Goal: Task Accomplishment & Management: Manage account settings

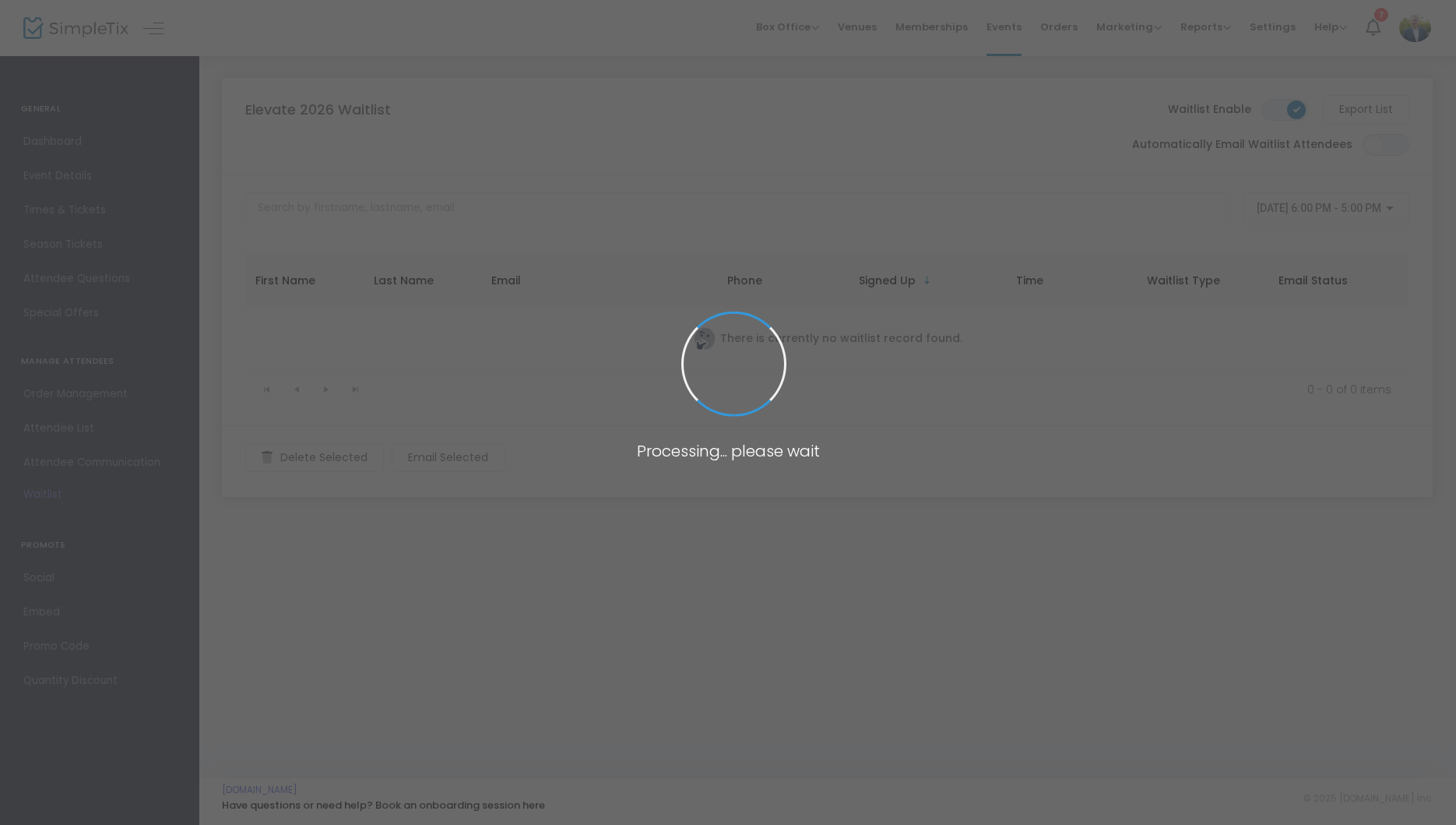
click at [73, 137] on span at bounding box center [728, 412] width 1456 height 825
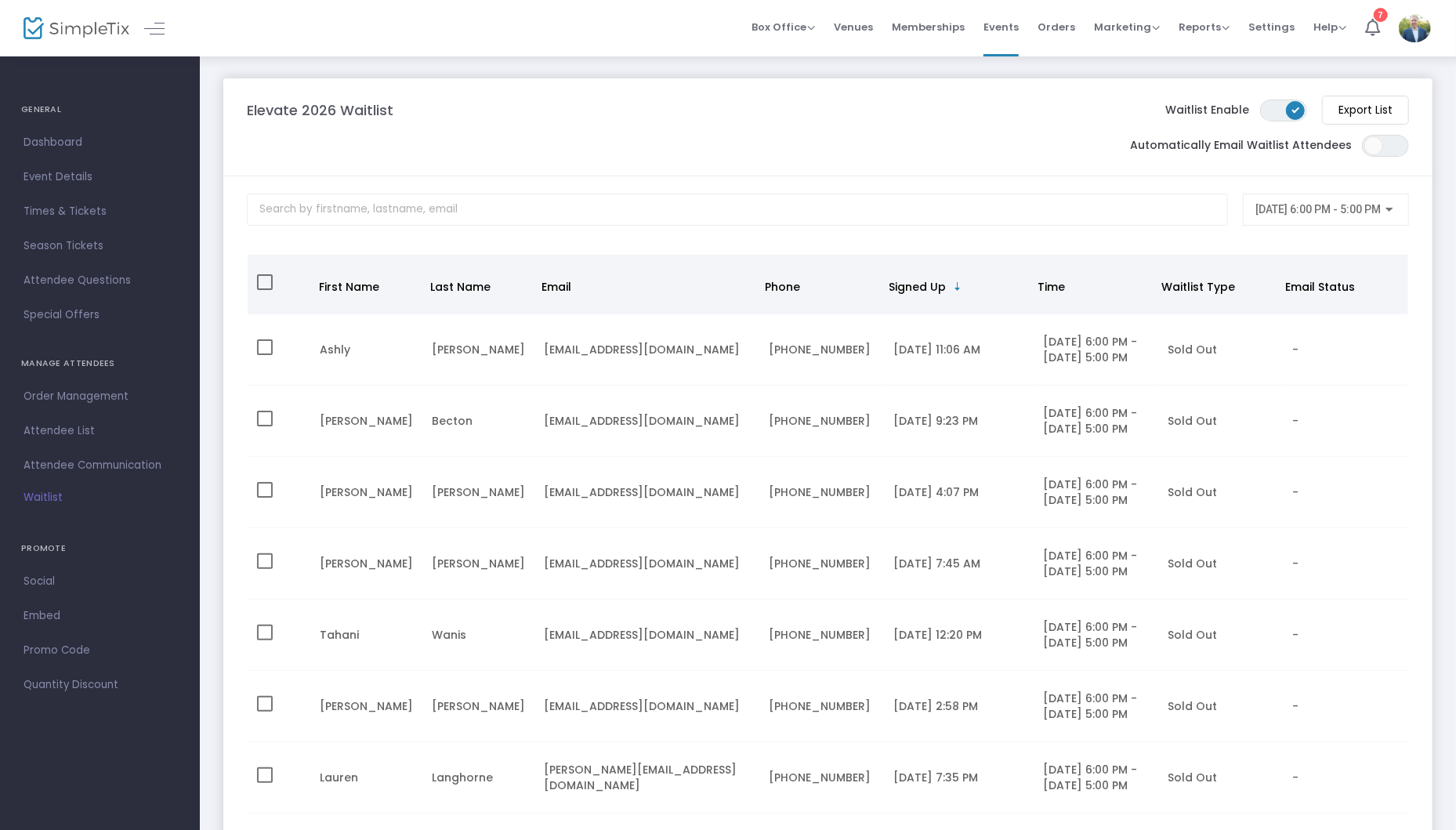
click at [73, 137] on span "Dashboard" at bounding box center [100, 143] width 153 height 20
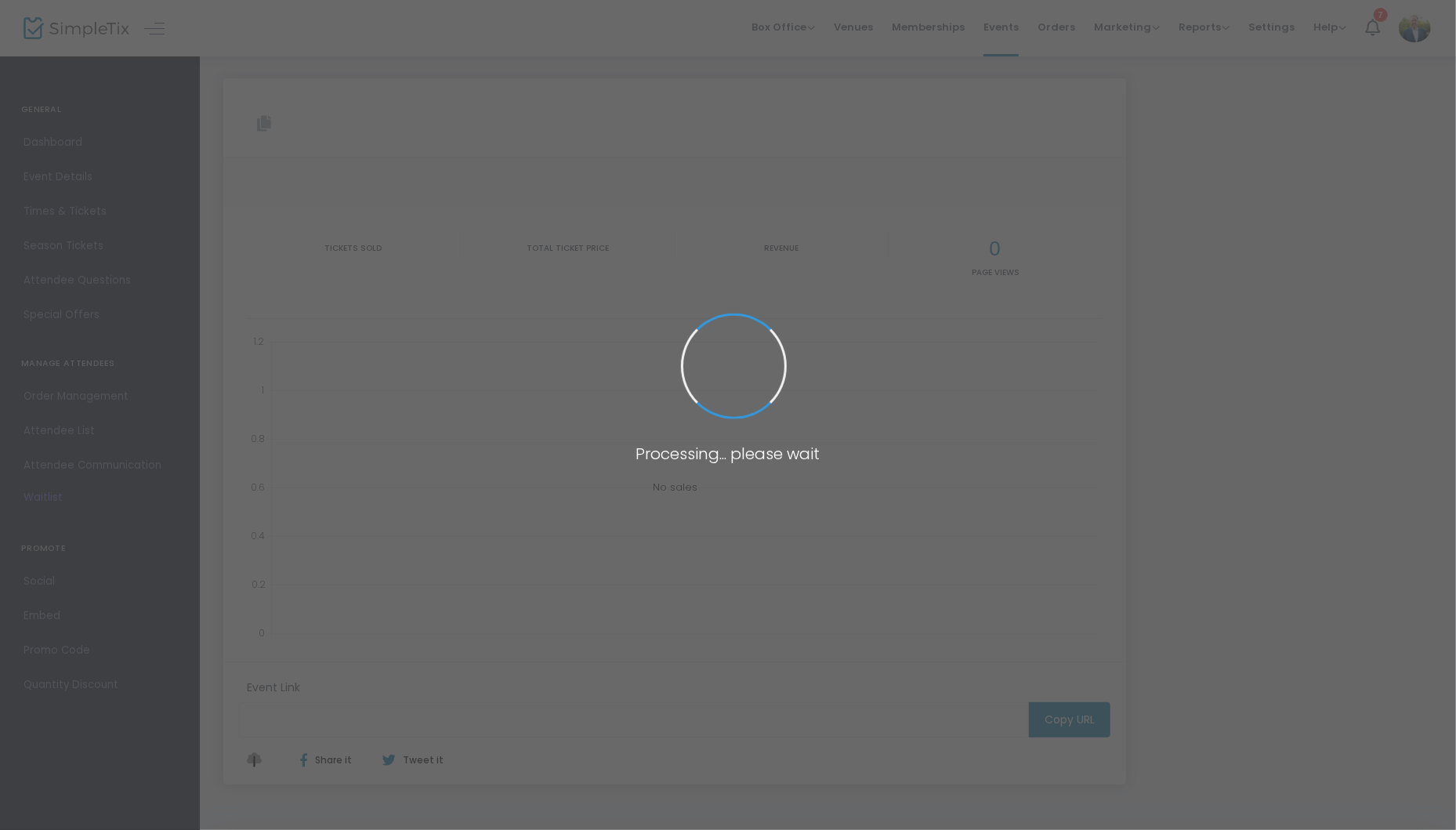
type input "[URL][DOMAIN_NAME]"
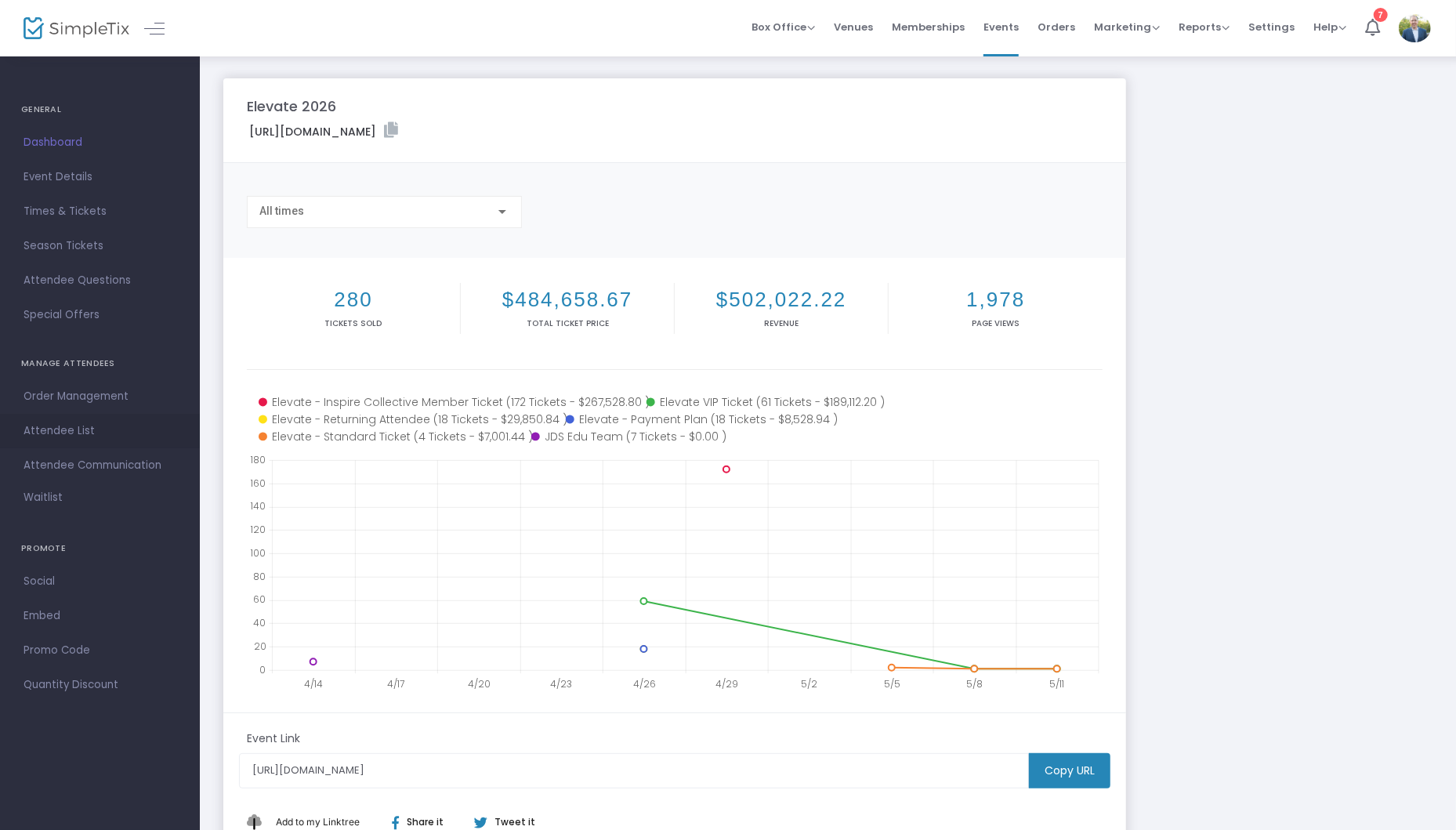
click at [64, 423] on span "Attendee List" at bounding box center [100, 431] width 153 height 20
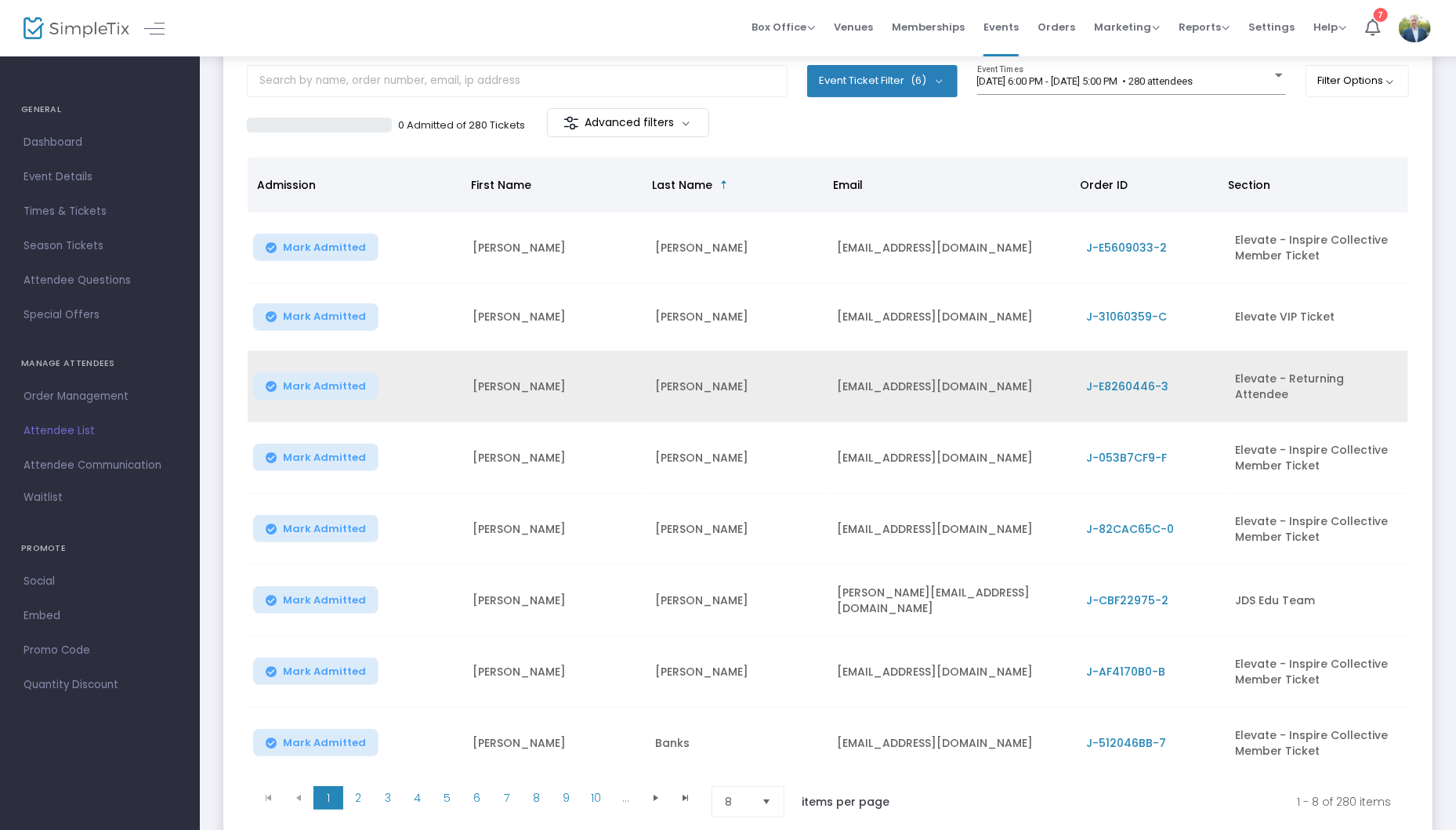
scroll to position [195, 0]
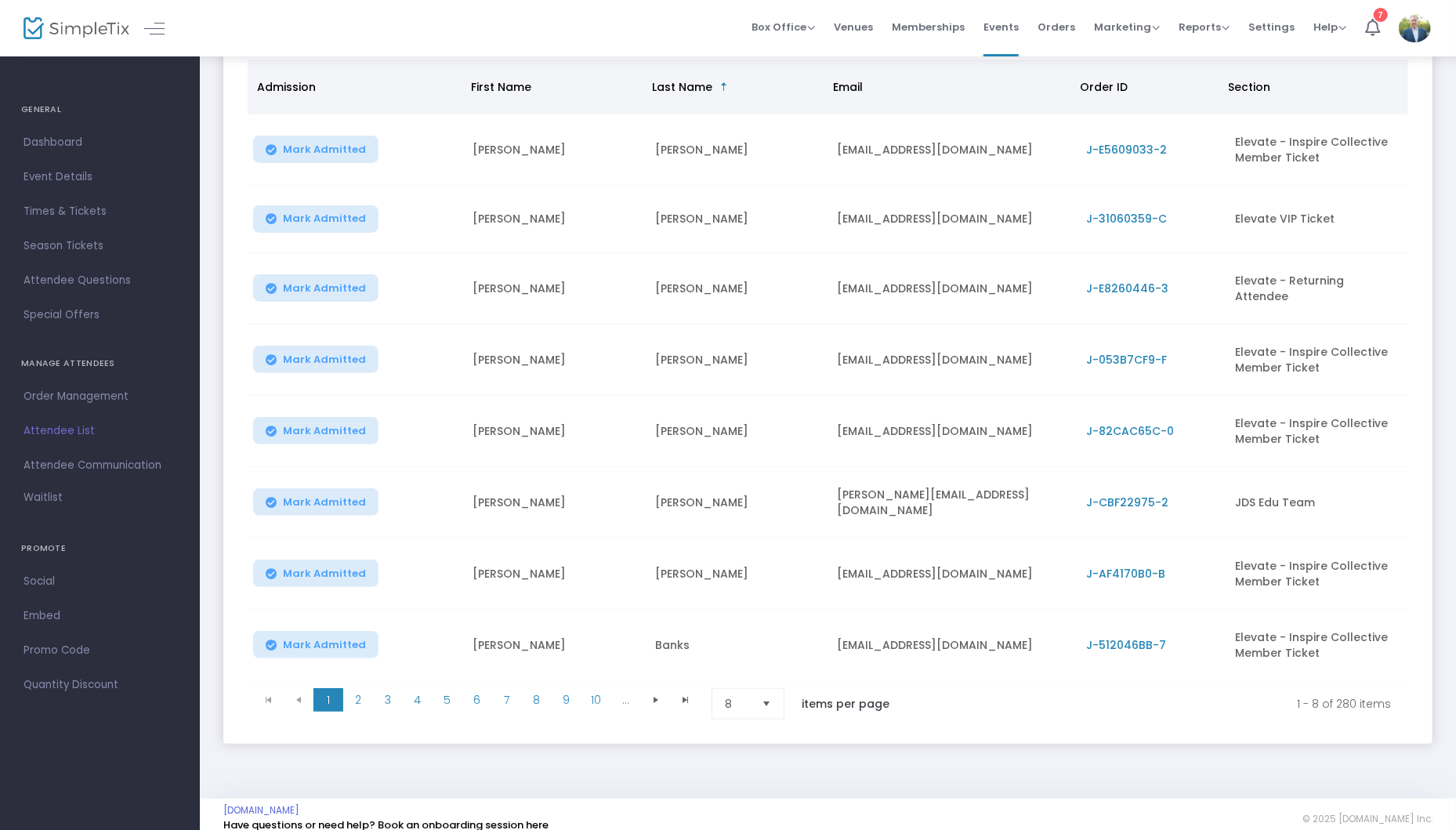
click at [1254, 80] on span "Section" at bounding box center [1250, 87] width 42 height 15
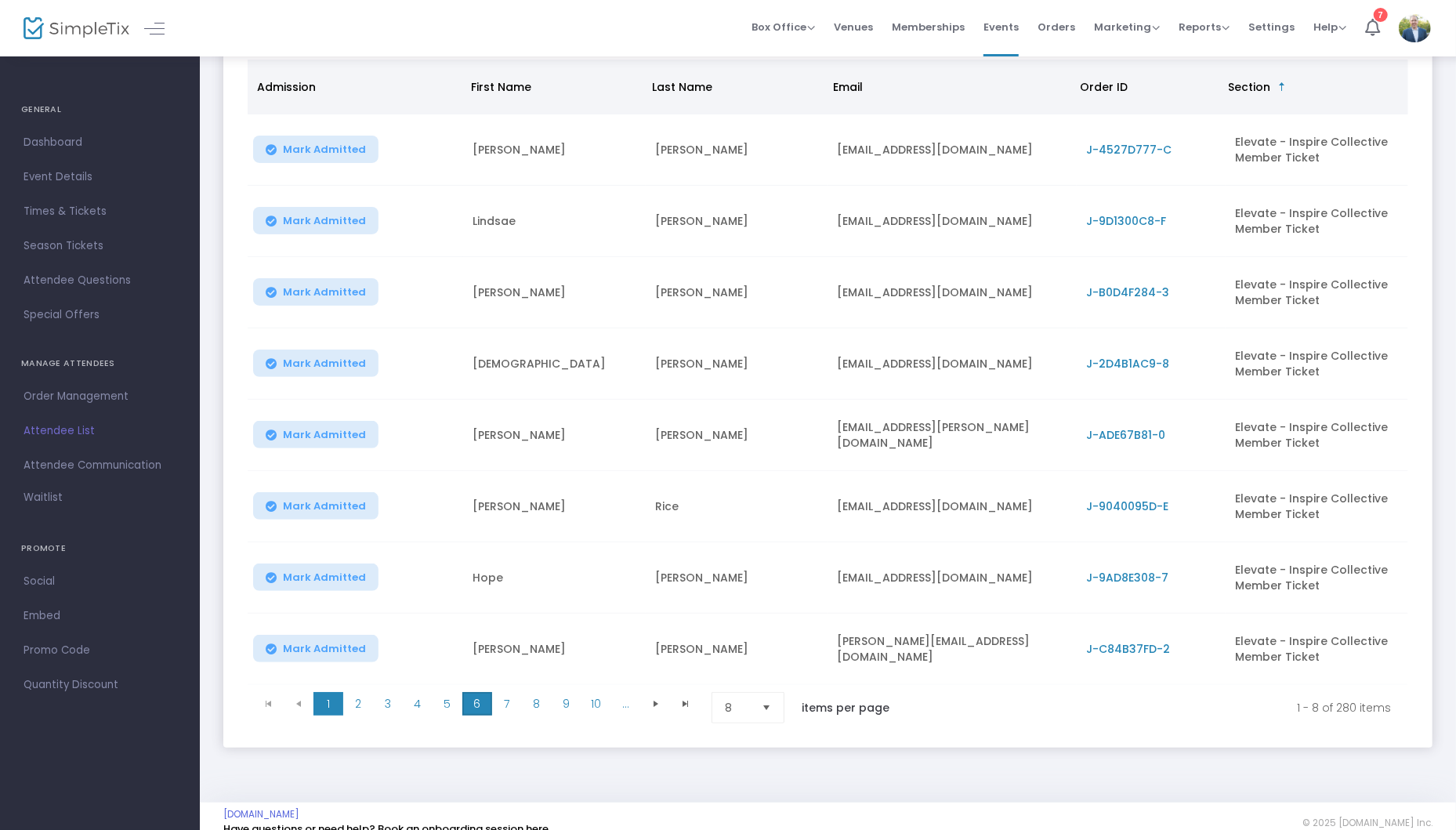
click at [466, 709] on span "6" at bounding box center [477, 704] width 30 height 24
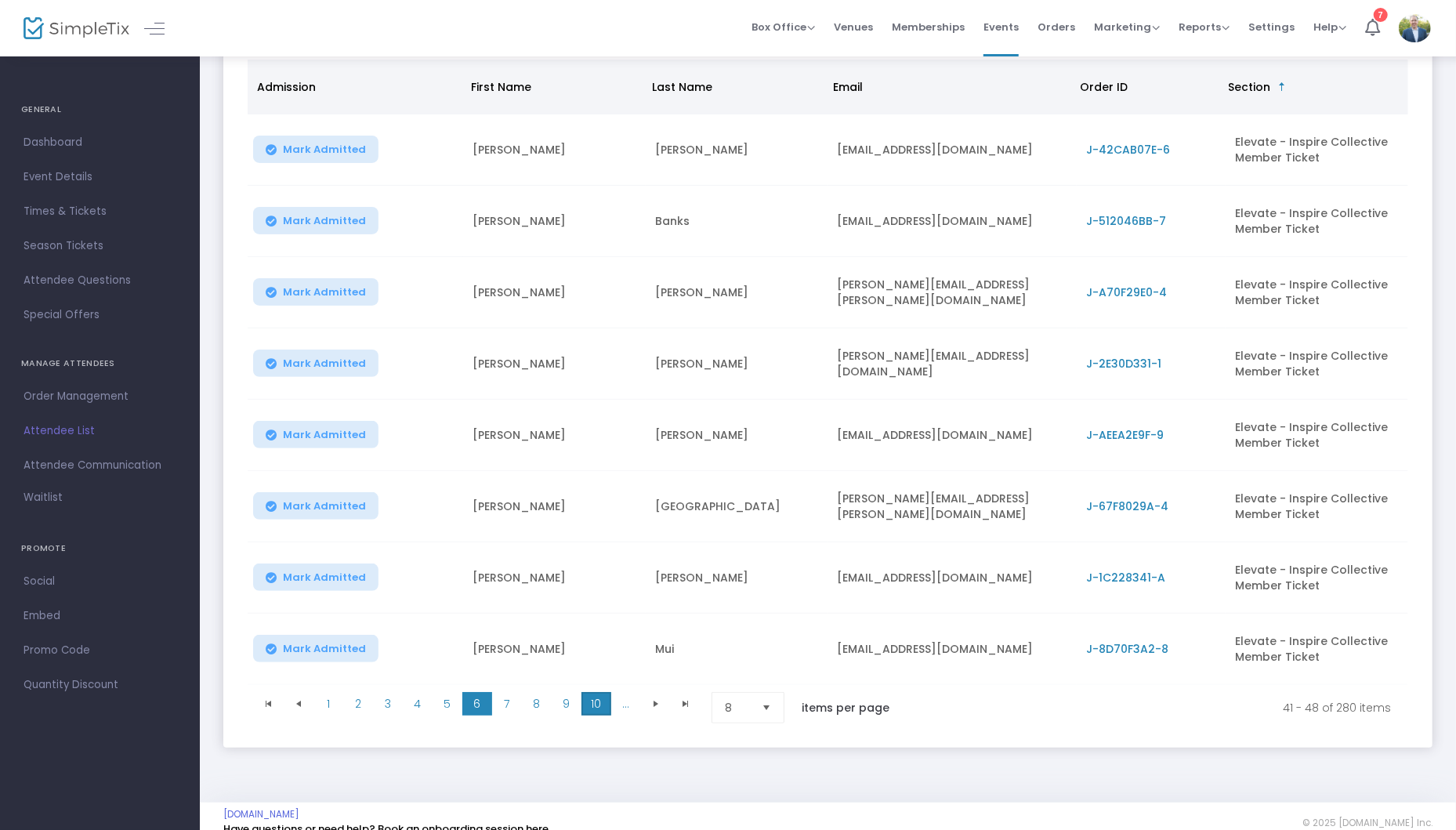
click at [599, 704] on span "10" at bounding box center [596, 704] width 30 height 24
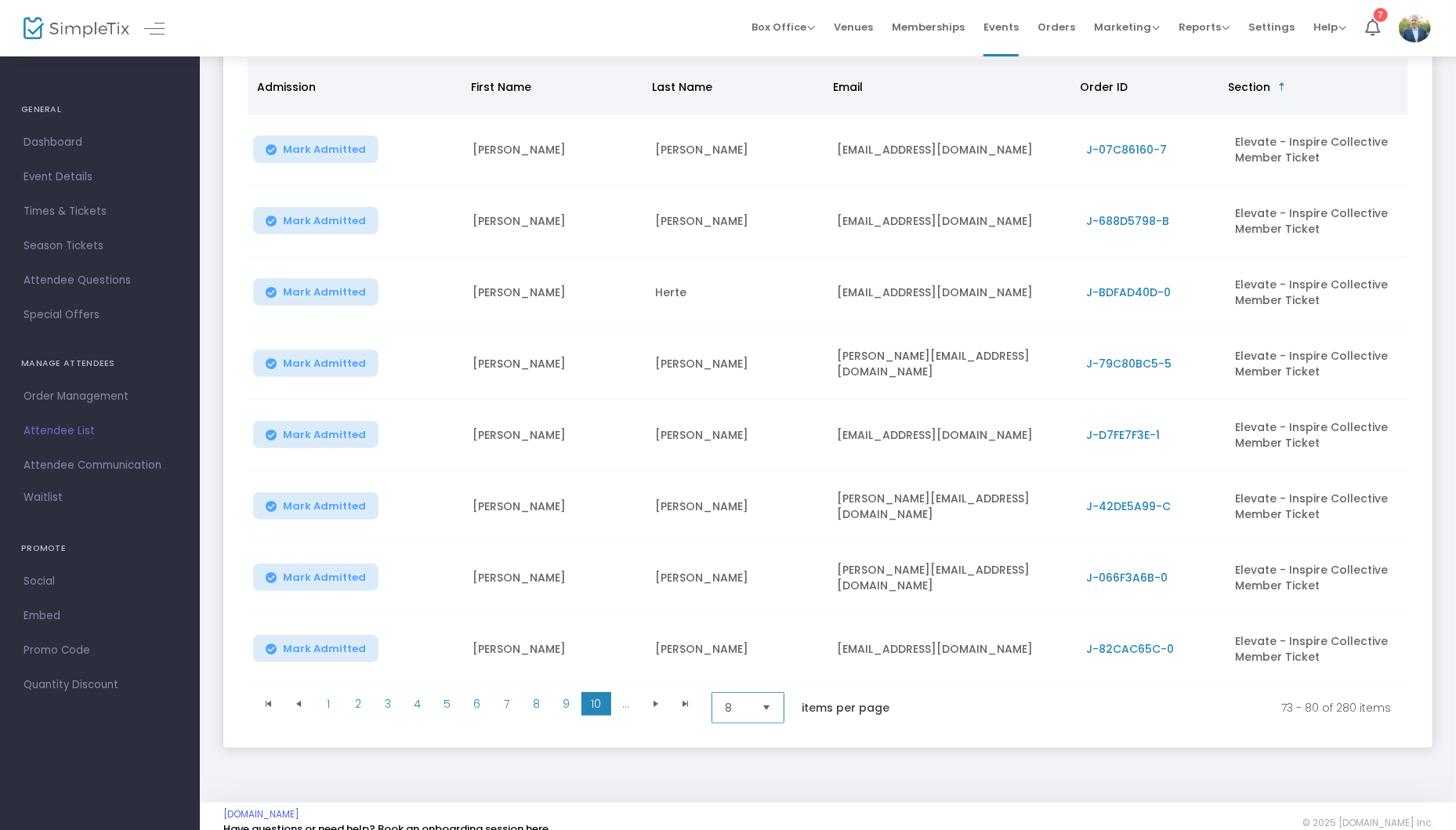
click at [729, 708] on span "8" at bounding box center [737, 707] width 25 height 15
click at [739, 683] on li "100" at bounding box center [750, 674] width 76 height 31
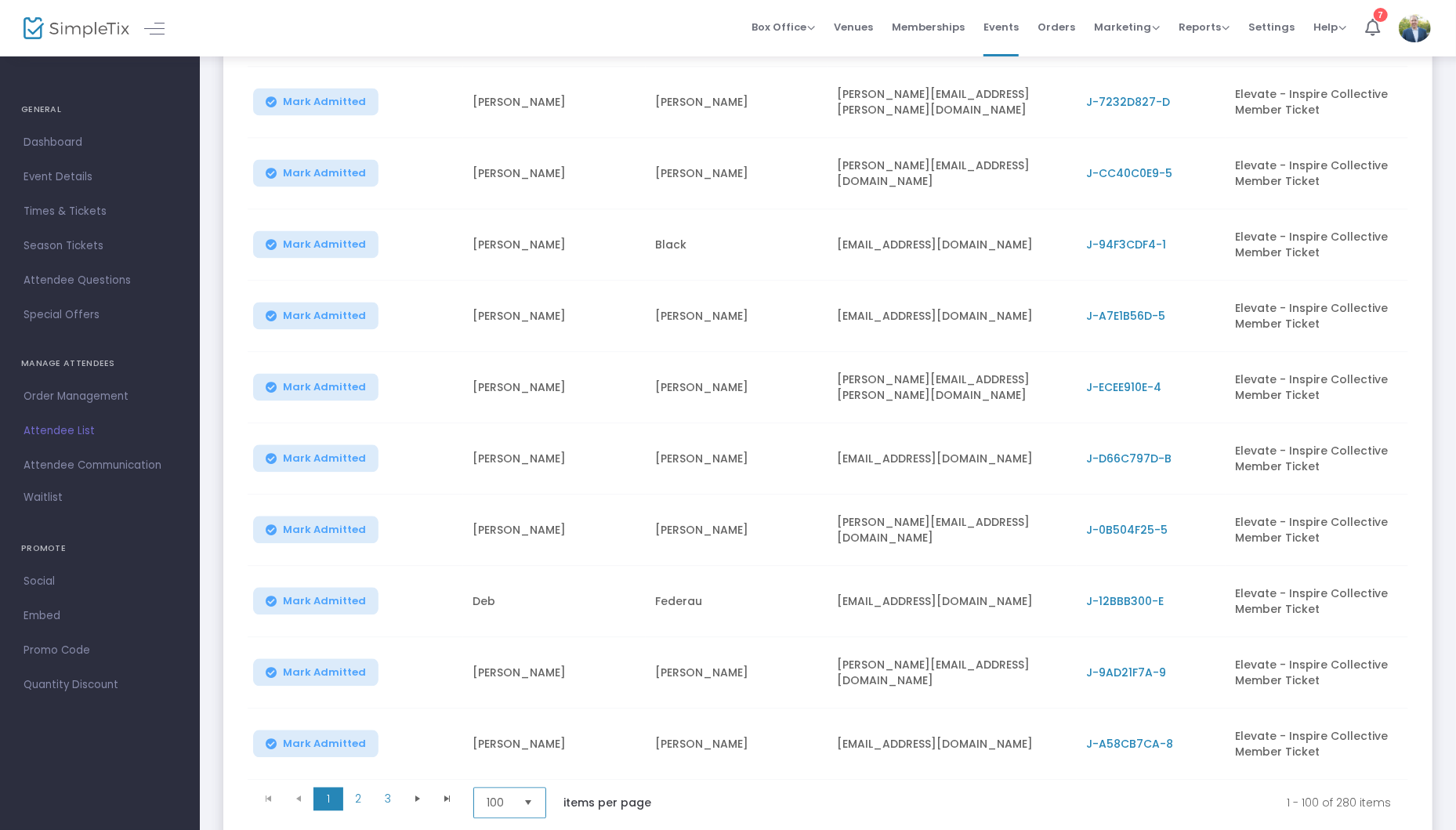
scroll to position [6762, 0]
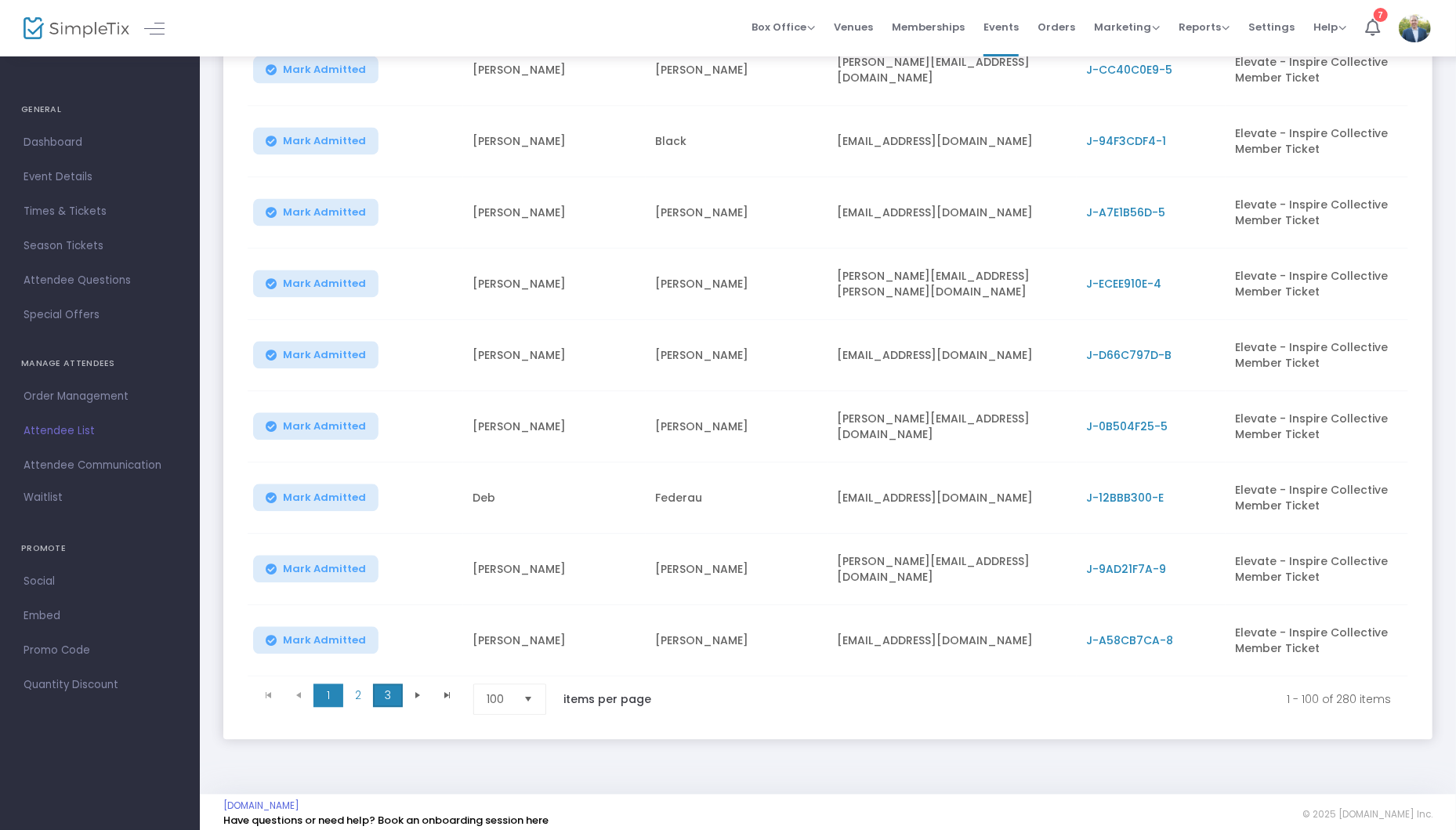
click at [392, 683] on span "3" at bounding box center [387, 695] width 30 height 24
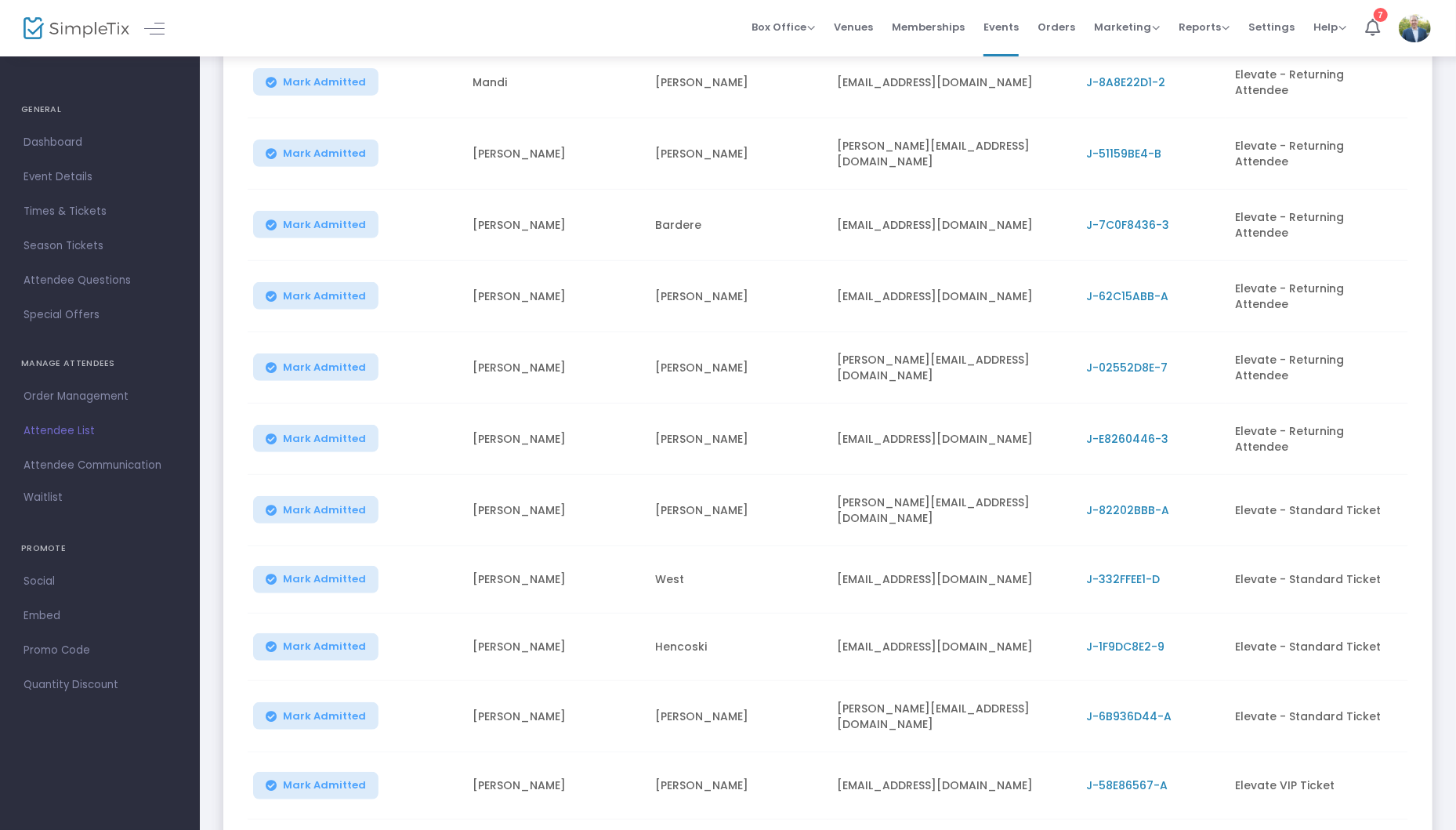
scroll to position [328, 0]
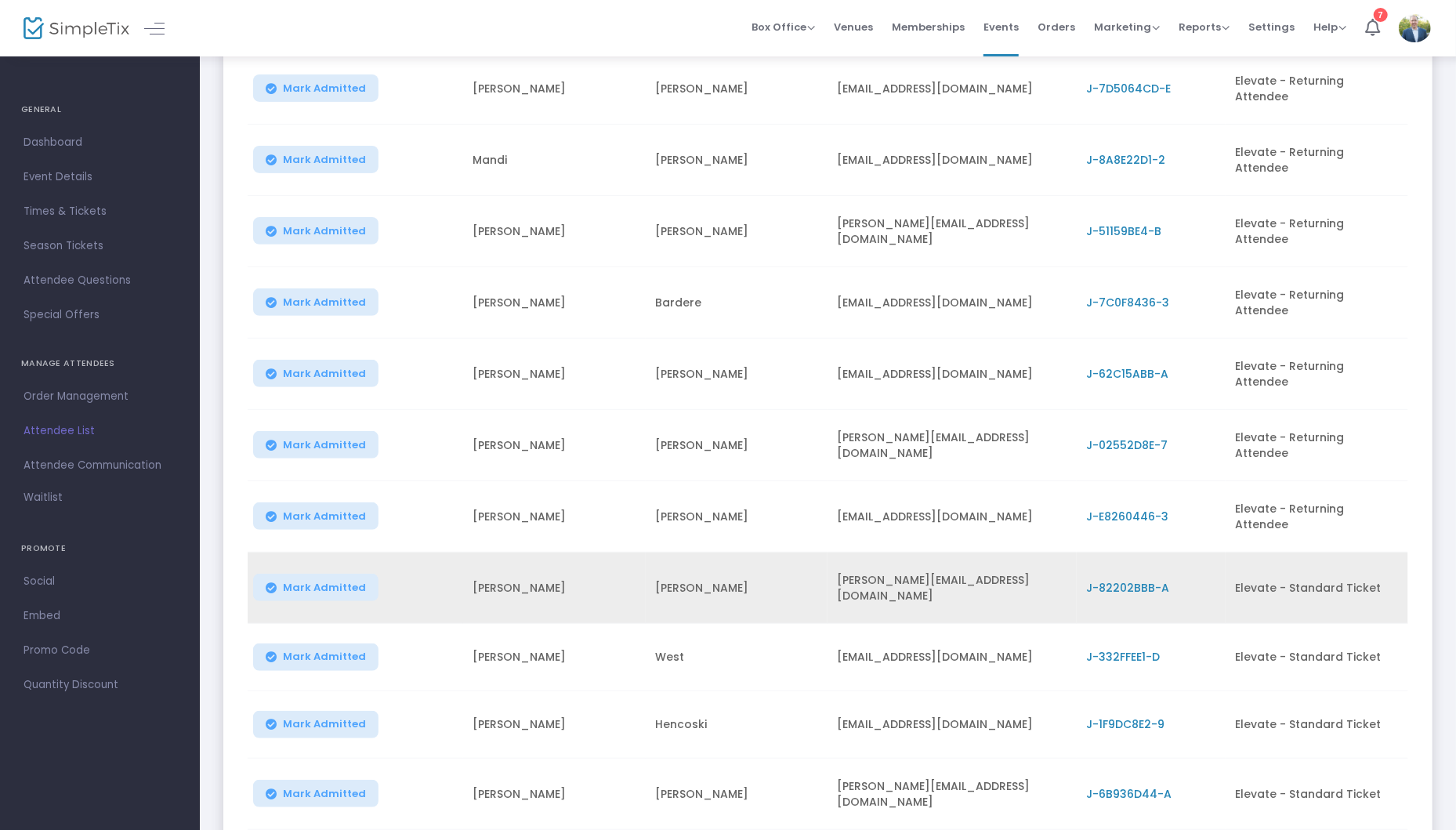
click at [1110, 552] on td "J-82202BBB-A" at bounding box center [1150, 588] width 149 height 71
click at [1112, 580] on span "J-82202BBB-A" at bounding box center [1127, 587] width 83 height 15
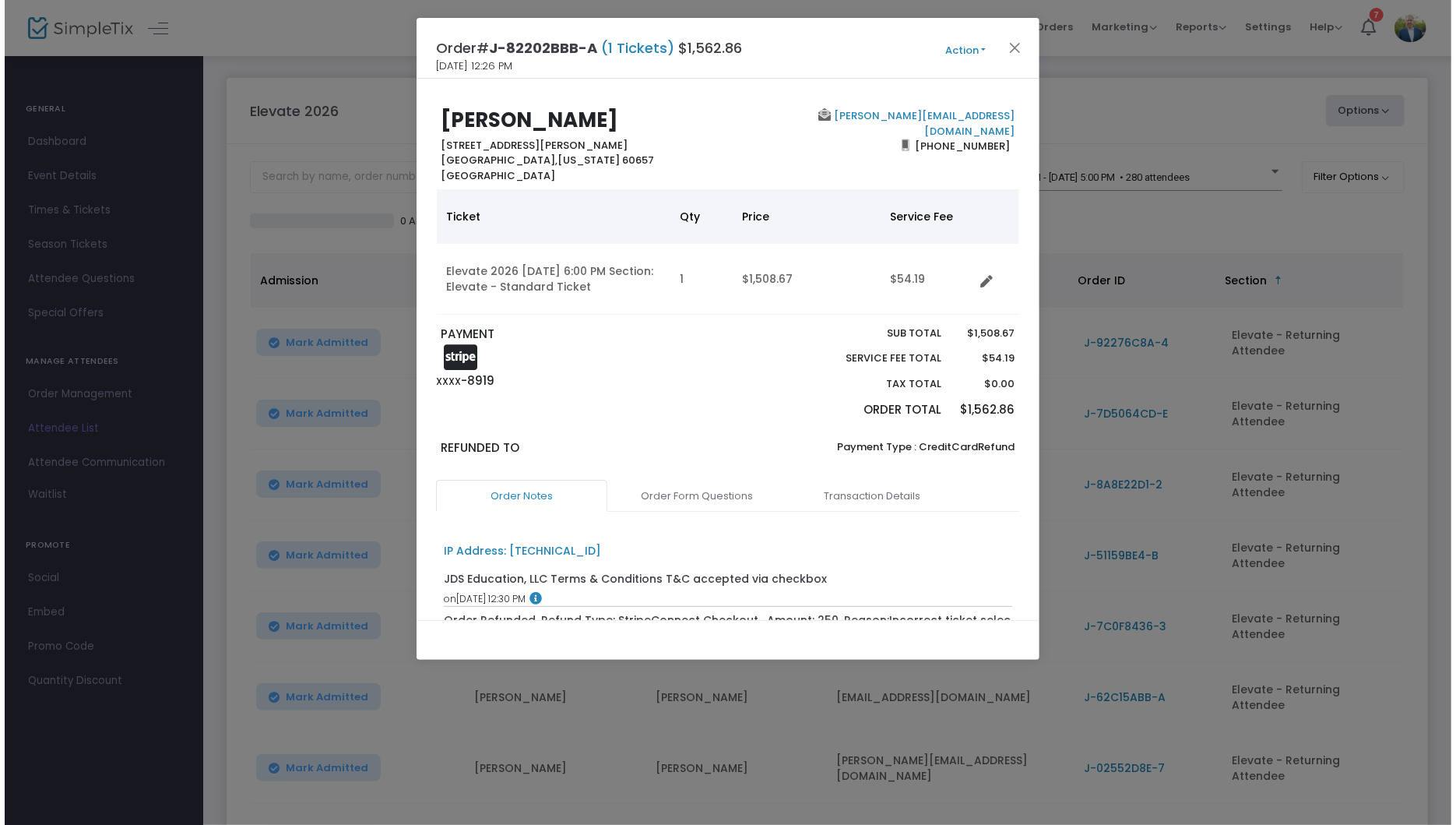
scroll to position [0, 0]
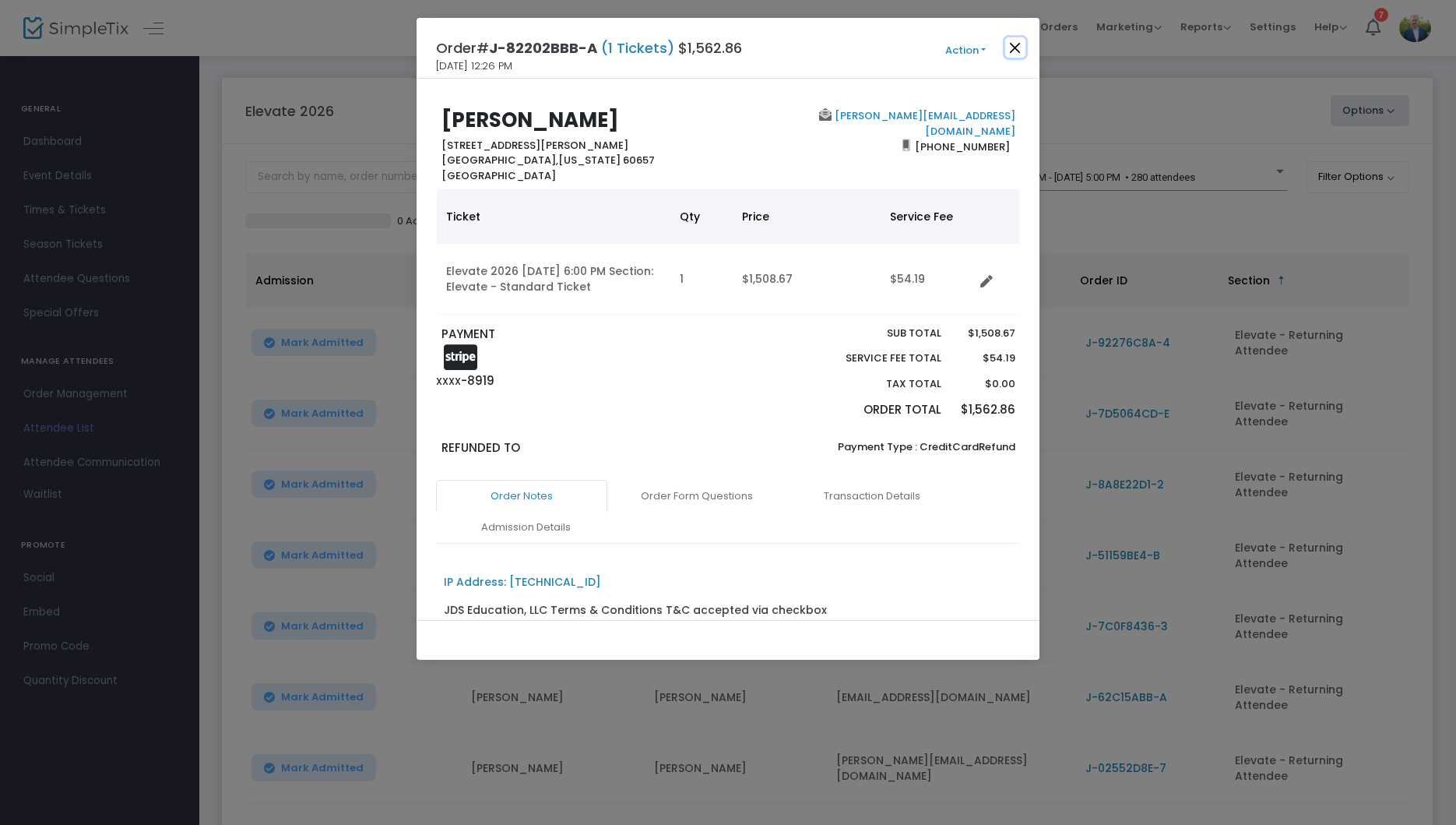
click at [1011, 40] on button "Close" at bounding box center [1016, 47] width 20 height 20
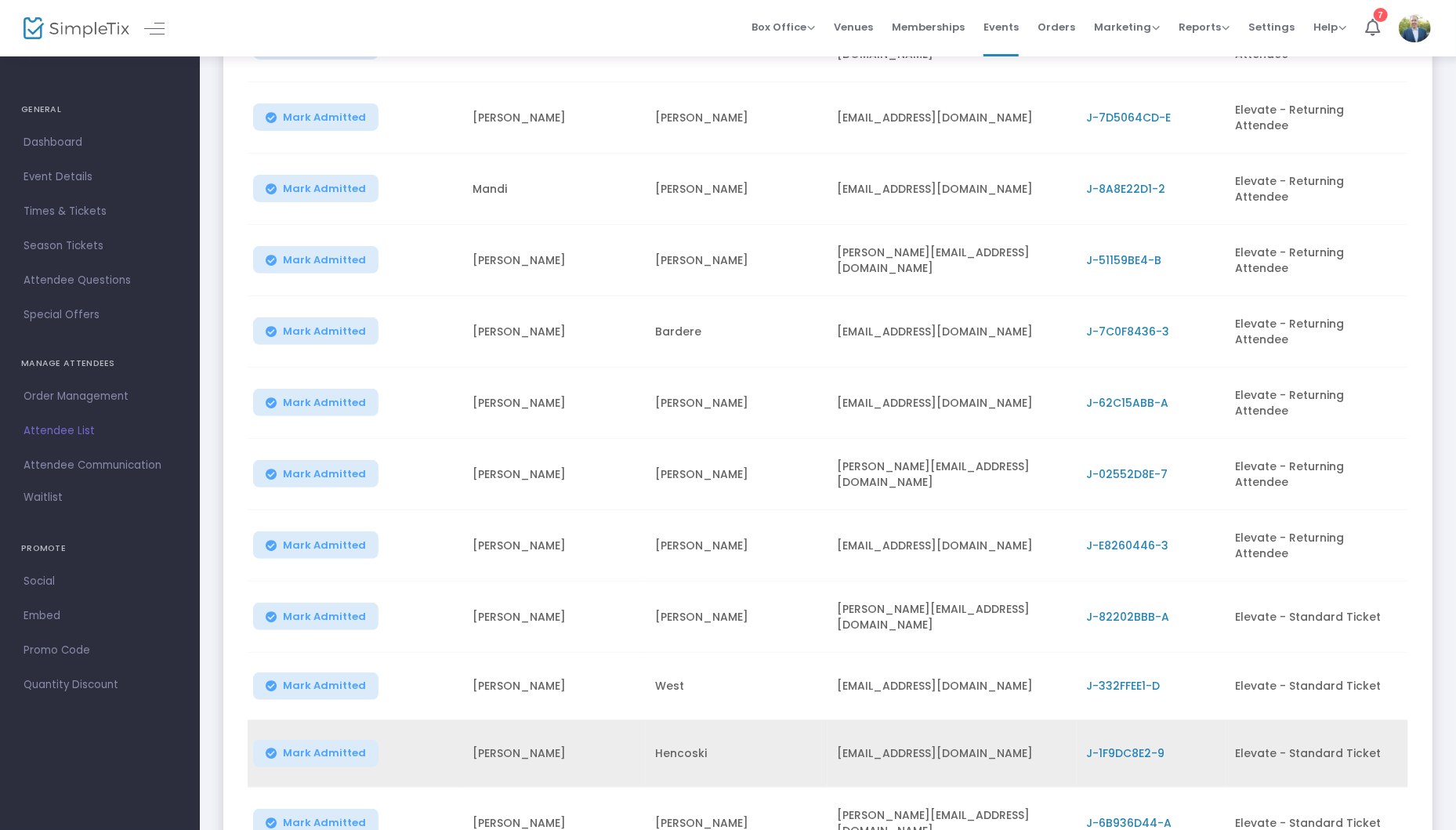
scroll to position [309, 0]
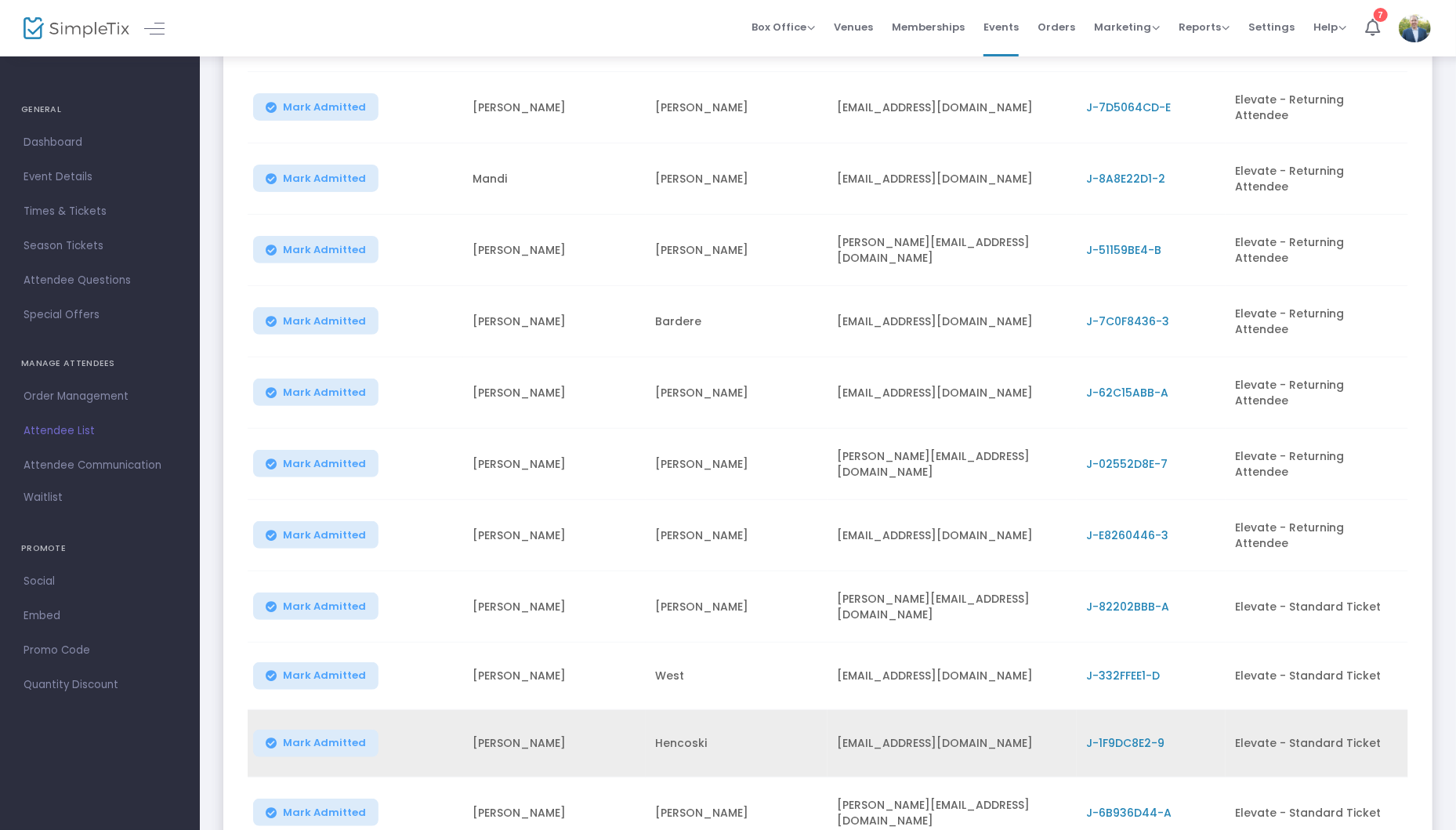
click at [1129, 735] on span "J-1F9DC8E2-9" at bounding box center [1125, 743] width 78 height 15
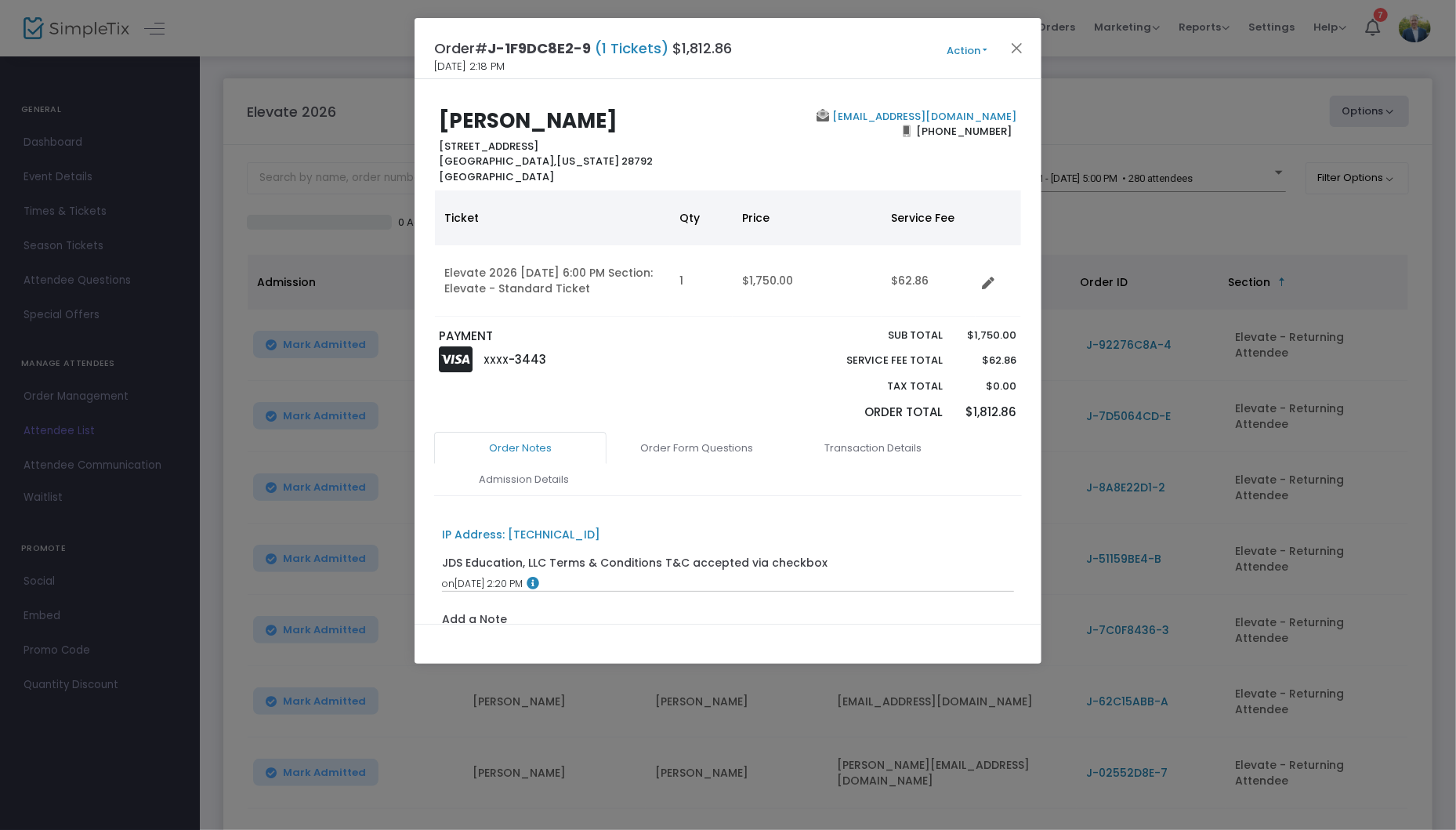
scroll to position [0, 0]
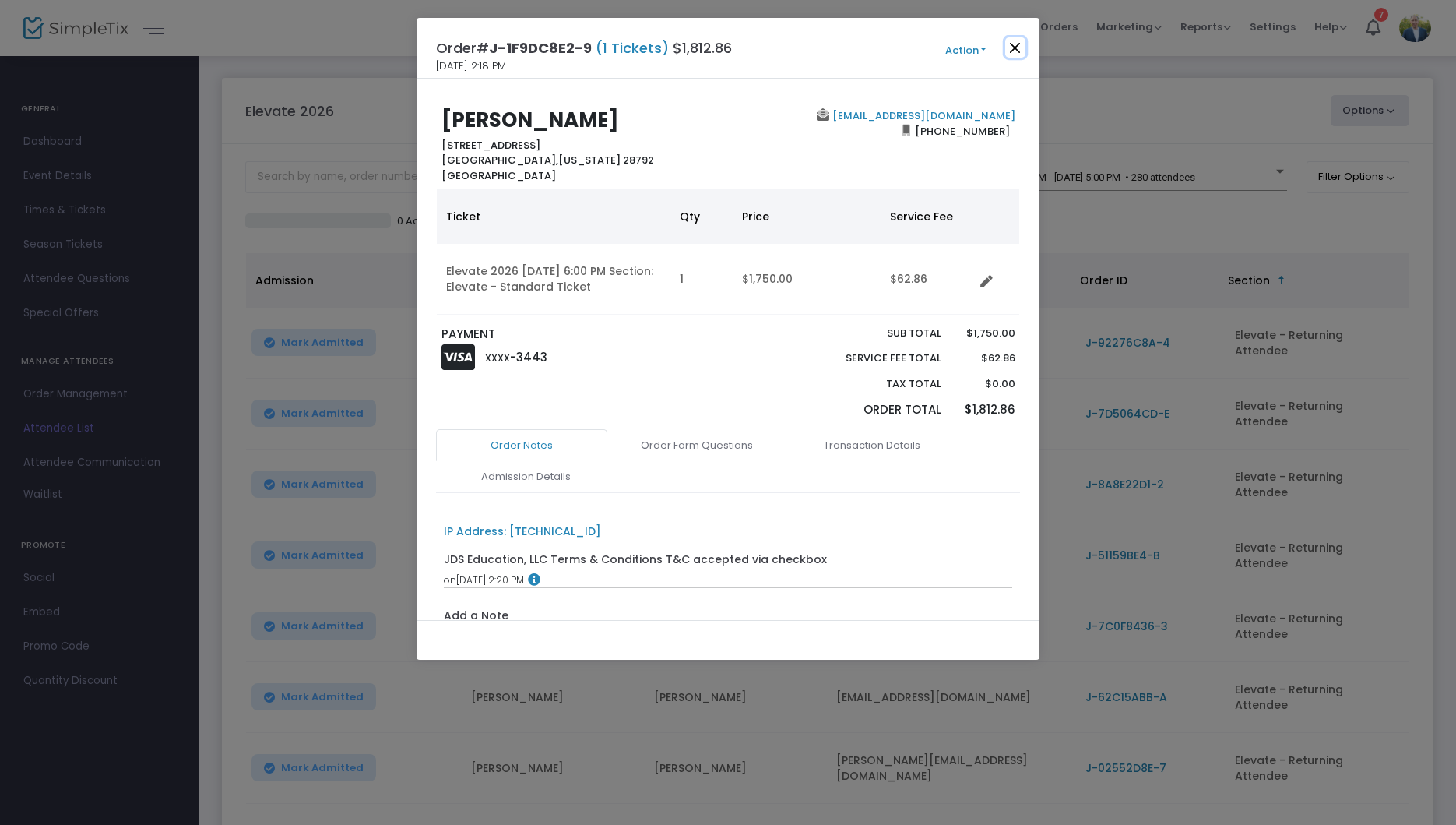
click at [1011, 45] on button "Close" at bounding box center [1016, 47] width 20 height 20
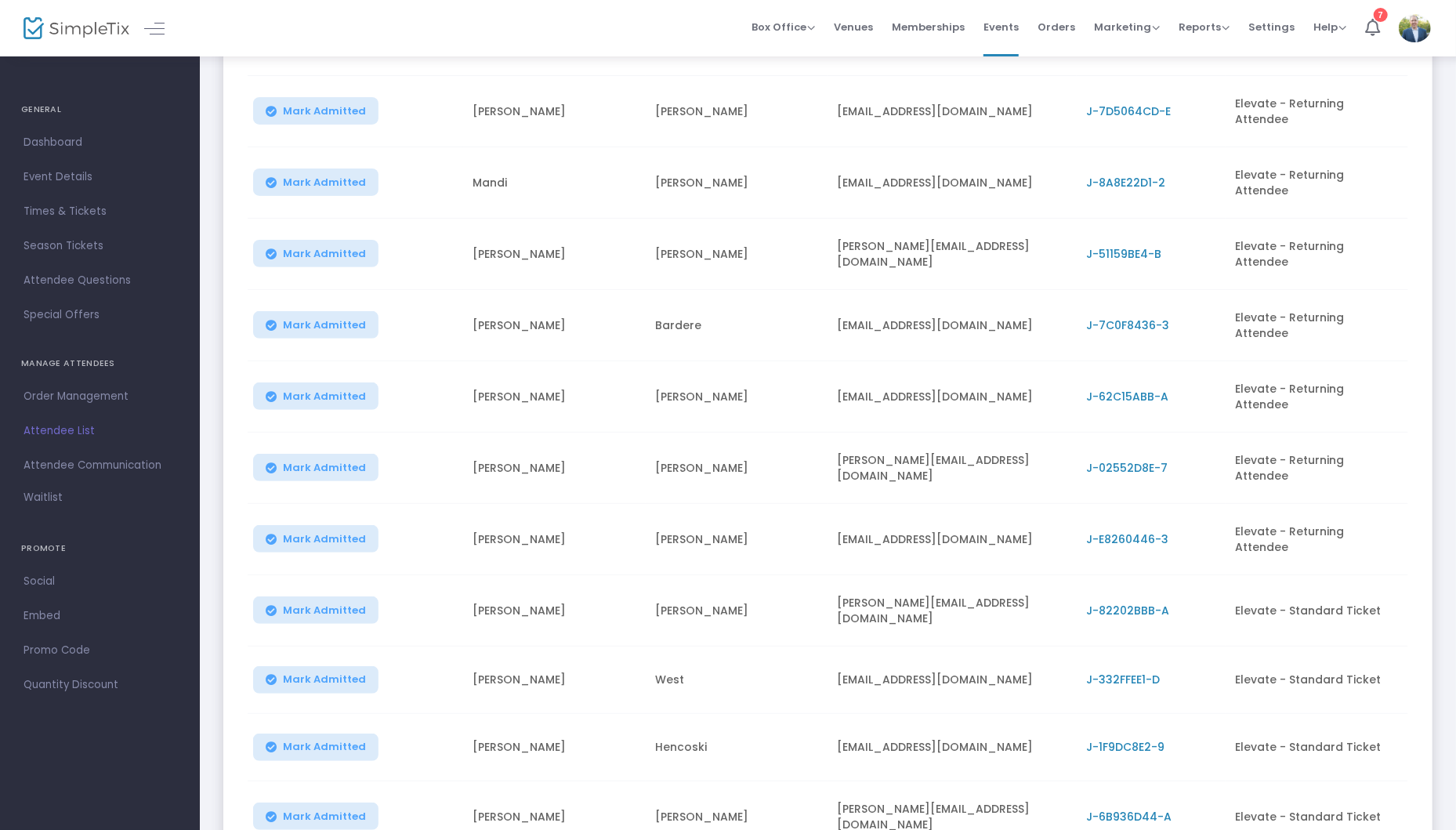
scroll to position [309, 0]
